Goal: Find specific page/section: Find specific page/section

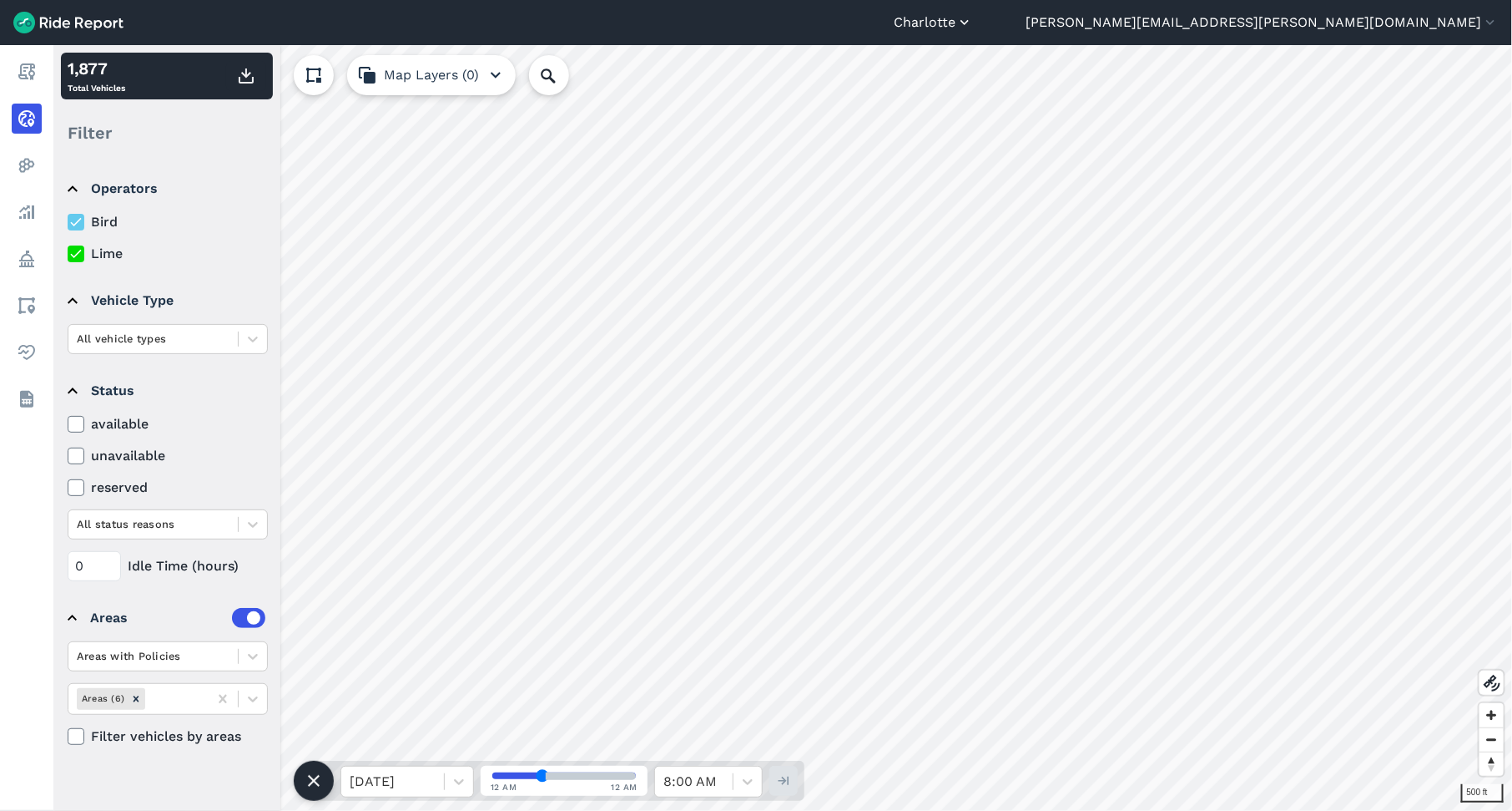
click at [974, 29] on icon "button" at bounding box center [965, 22] width 17 height 17
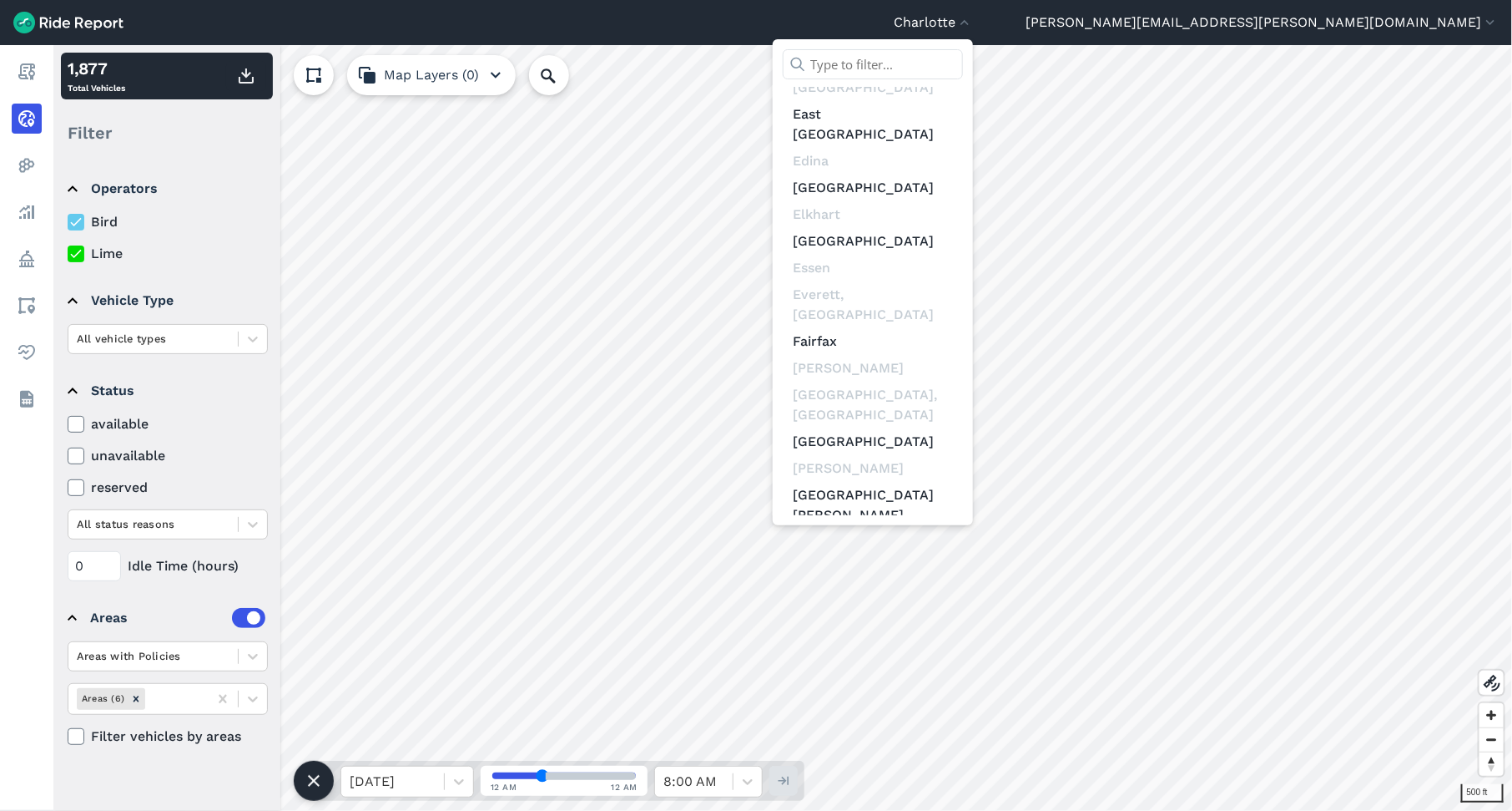
scroll to position [3479, 0]
click at [963, 657] on link "[GEOGRAPHIC_DATA]" at bounding box center [873, 670] width 181 height 26
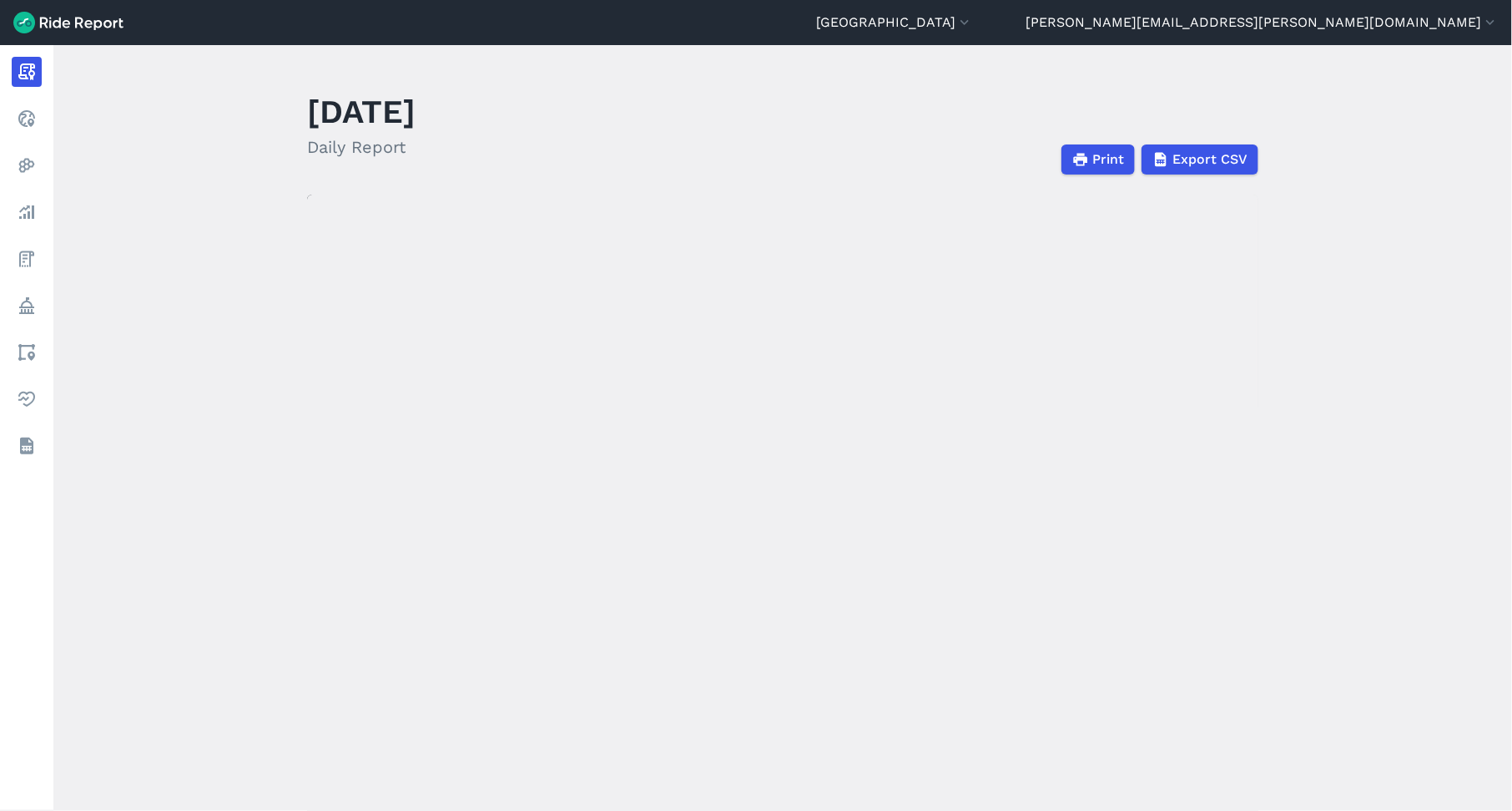
scroll to position [5, 0]
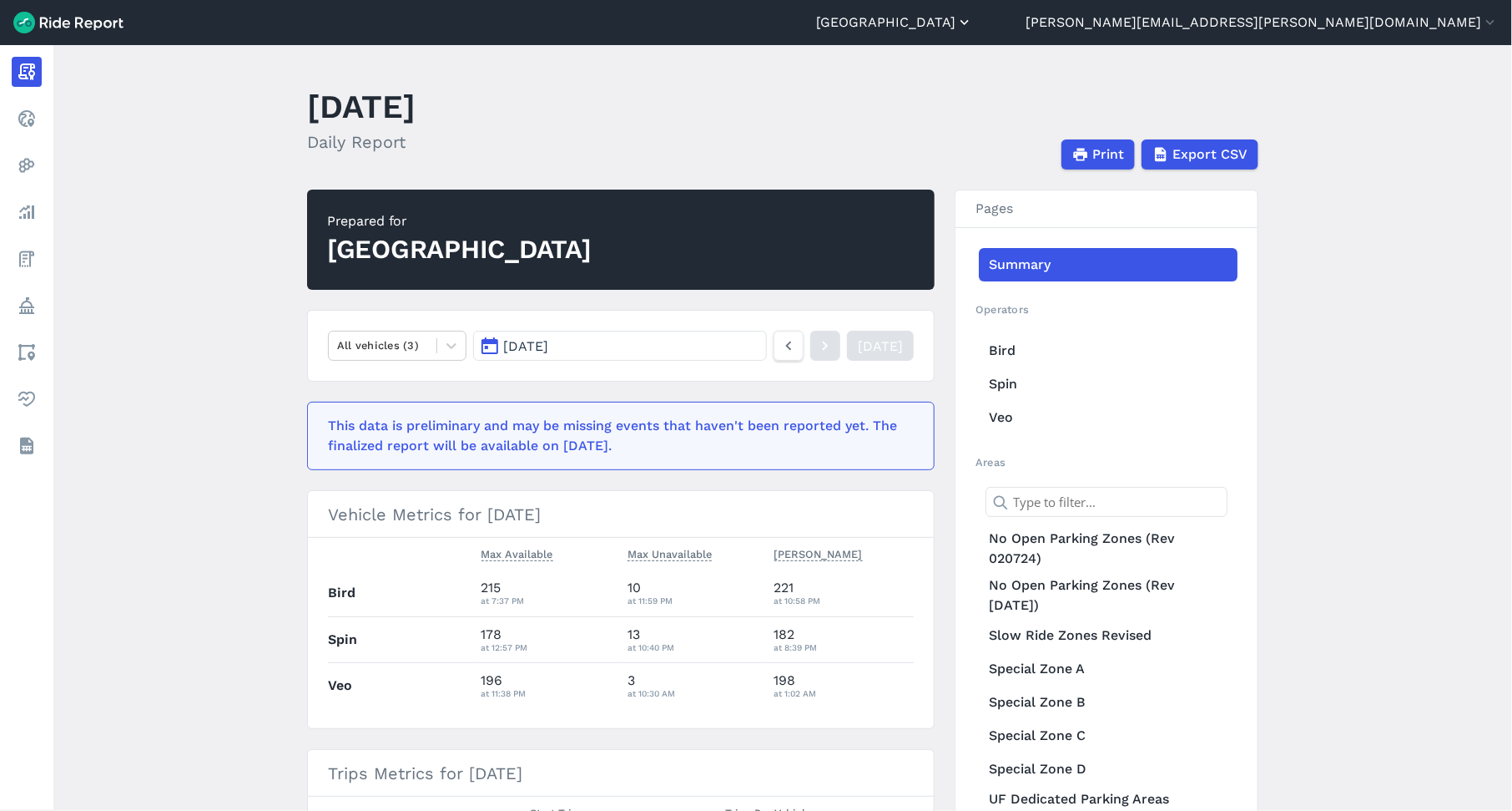
click at [974, 26] on icon "button" at bounding box center [965, 22] width 17 height 17
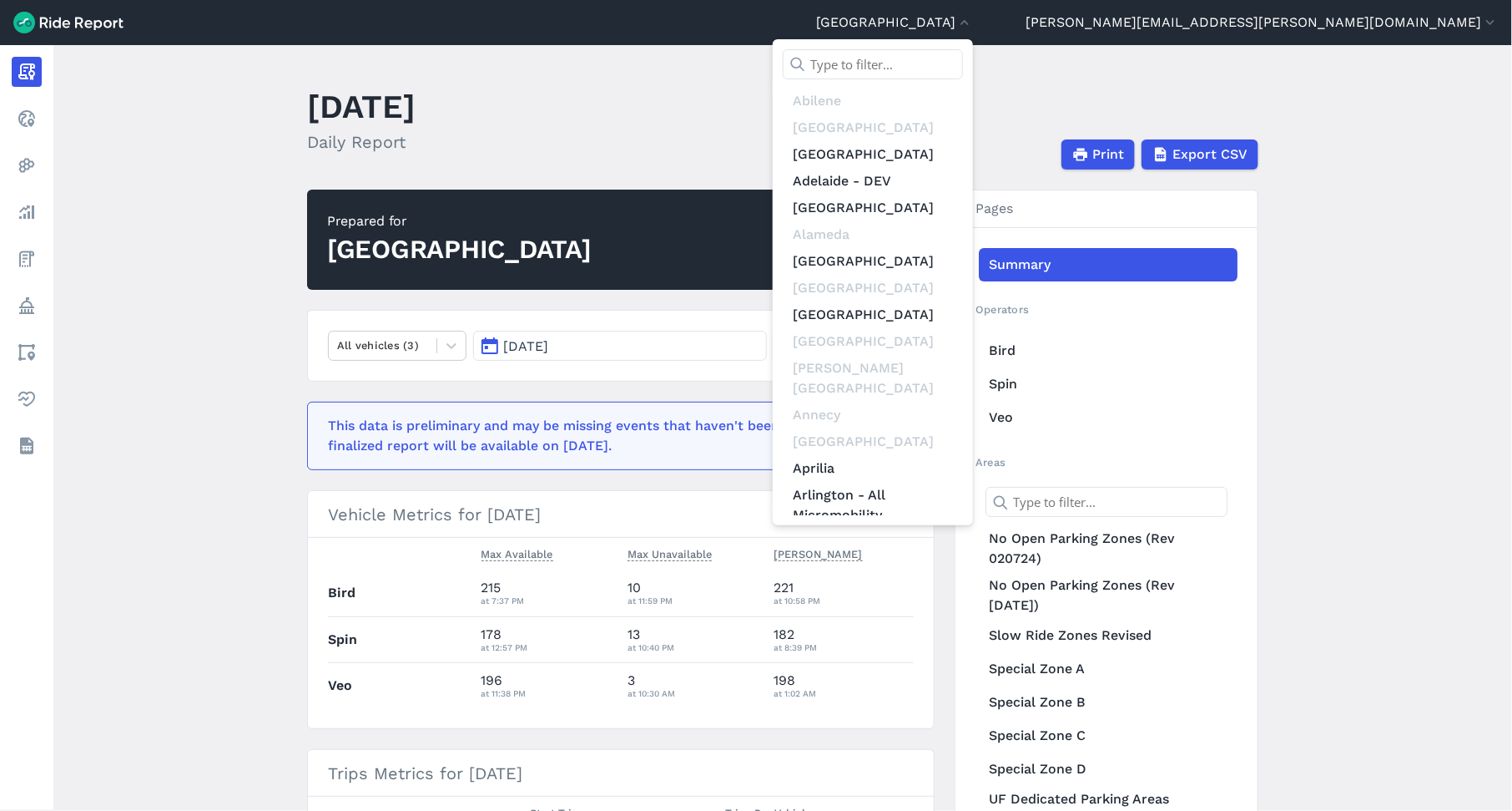
click at [963, 65] on input "text" at bounding box center [873, 64] width 181 height 30
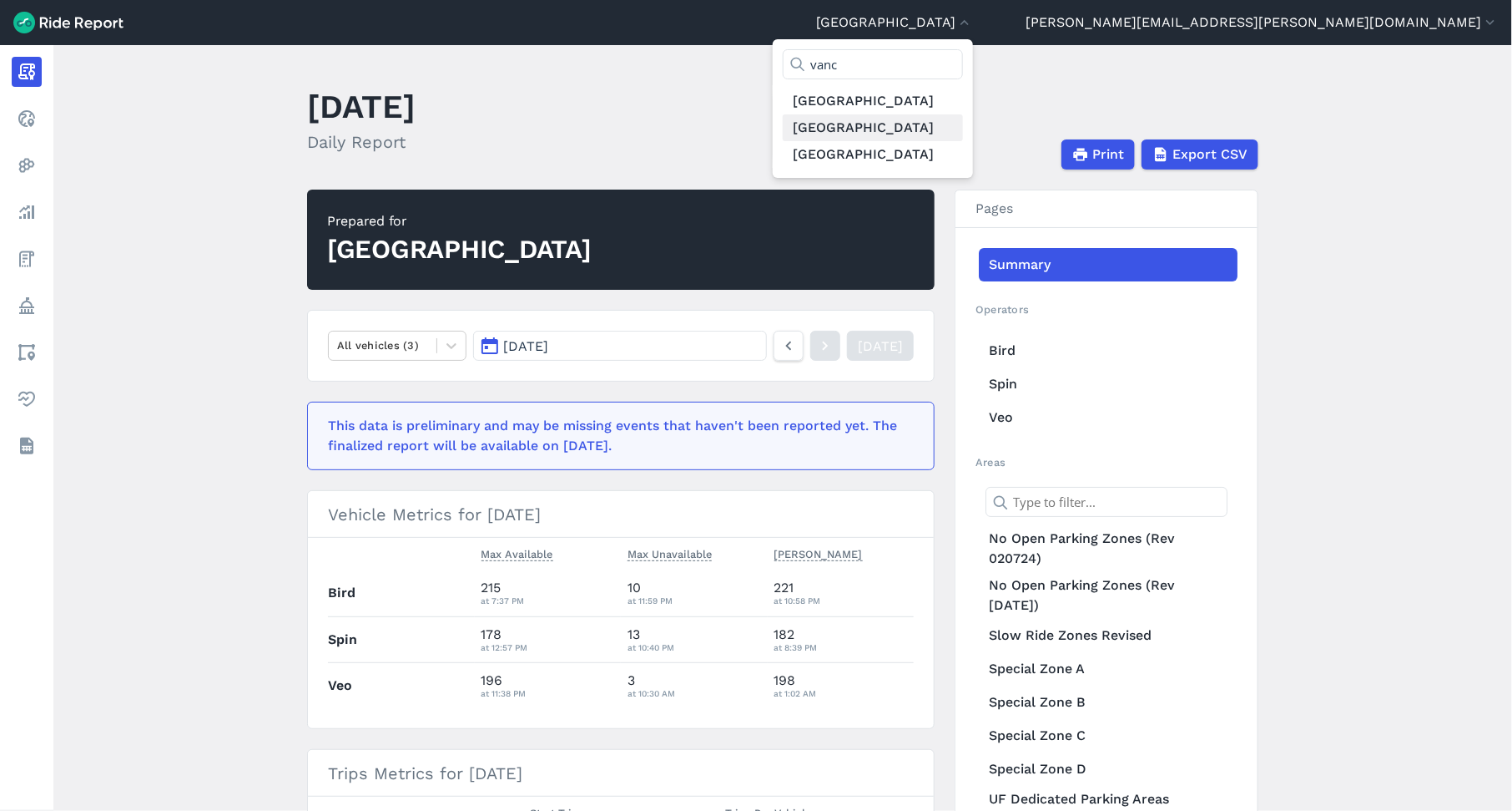
type input "vanc"
click at [963, 119] on link "[GEOGRAPHIC_DATA]" at bounding box center [873, 128] width 181 height 26
